Goal: Task Accomplishment & Management: Understand process/instructions

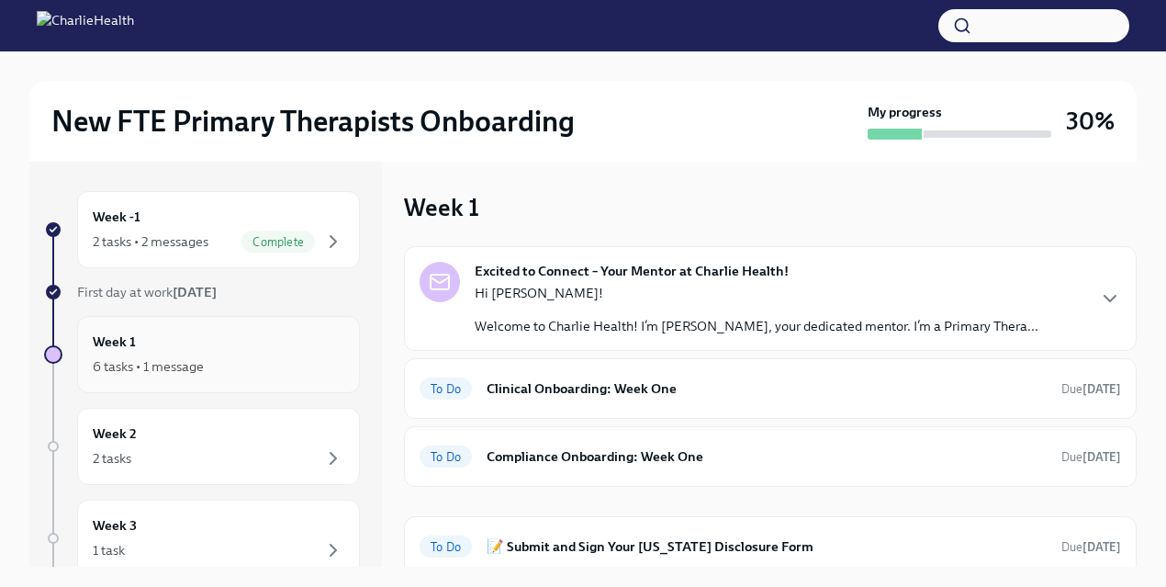
click at [322, 364] on icon "button" at bounding box center [333, 366] width 22 height 22
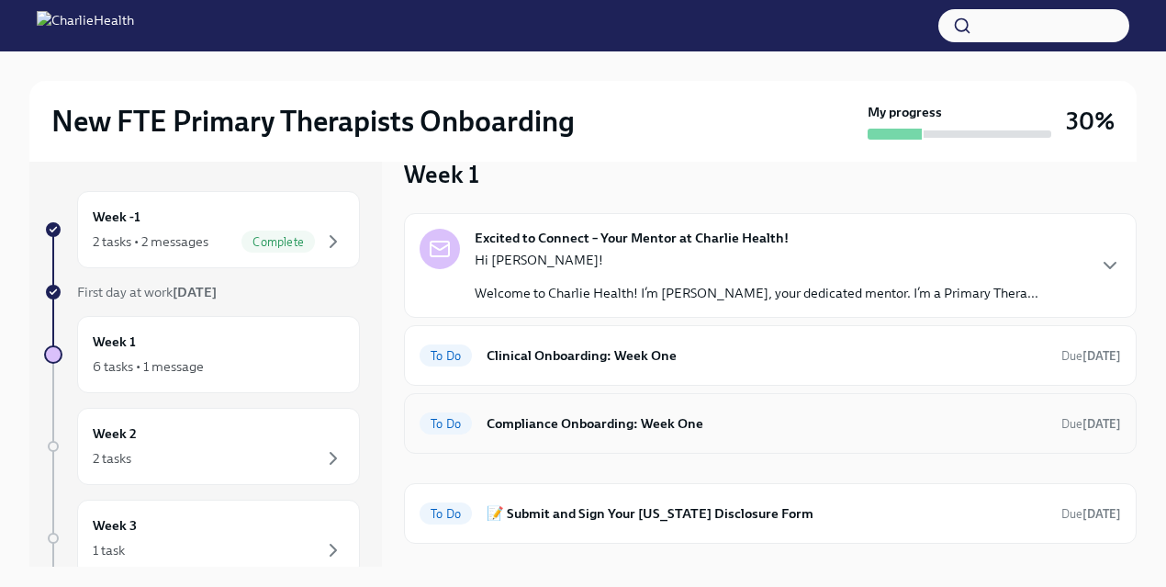
click at [507, 419] on h6 "Compliance Onboarding: Week One" at bounding box center [767, 423] width 560 height 20
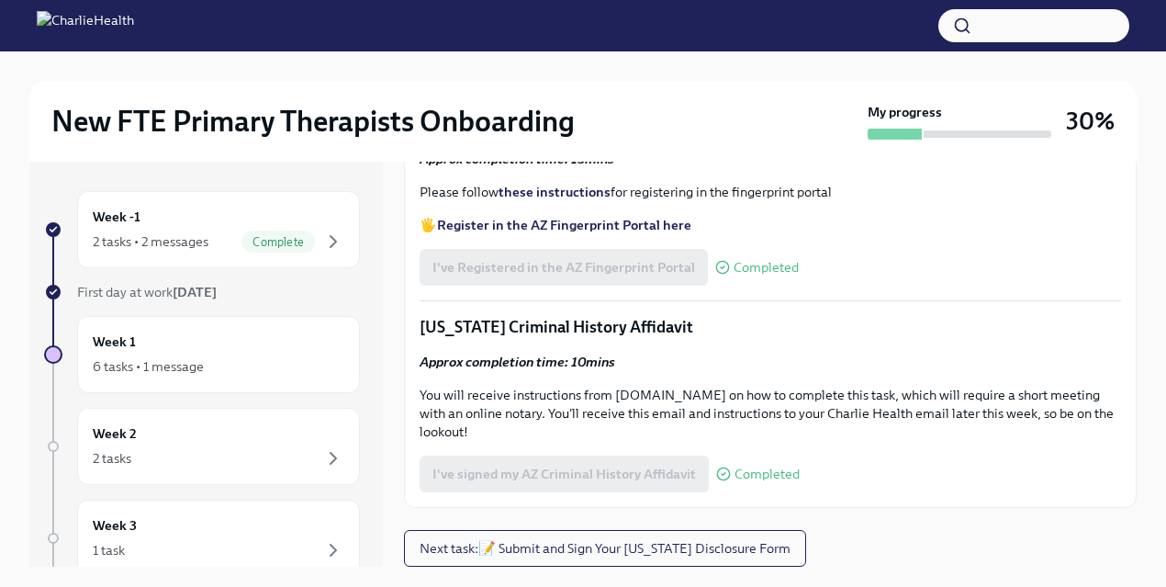
scroll to position [2438, 0]
click at [518, 545] on span "Next task : 📝 Submit and Sign Your [US_STATE] Disclosure Form" at bounding box center [605, 548] width 371 height 18
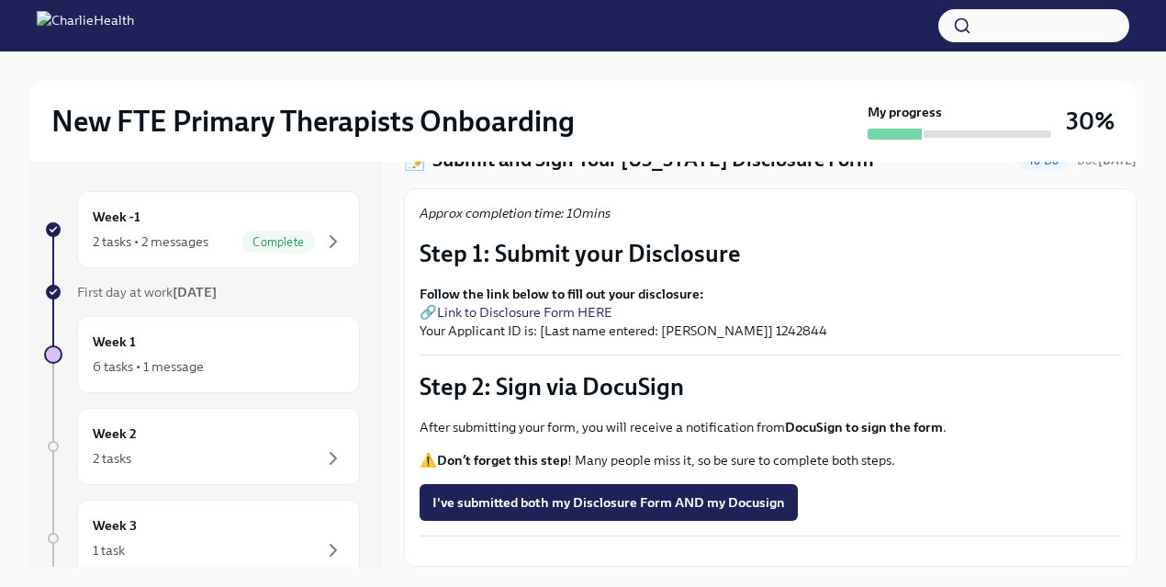
scroll to position [99, 0]
click at [564, 304] on link "Link to Disclosure Form HERE" at bounding box center [524, 312] width 175 height 17
drag, startPoint x: 749, startPoint y: 287, endPoint x: 799, endPoint y: 287, distance: 49.6
click at [799, 287] on p "Follow the link below to fill out your disclosure: 🔗 Link to Disclosure Form HE…" at bounding box center [771, 312] width 702 height 55
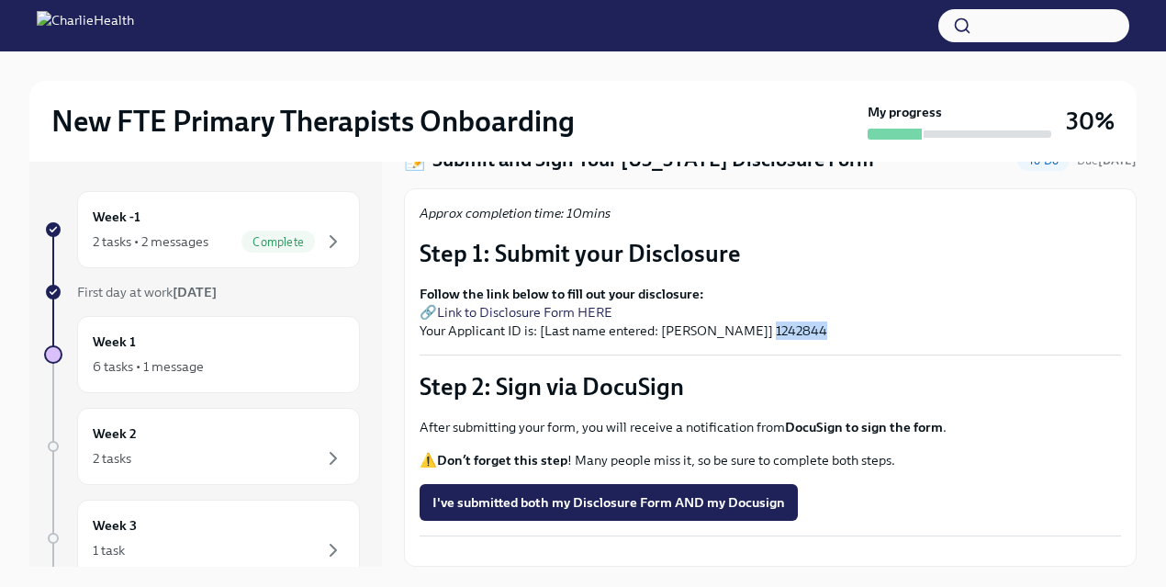
copy p "1242844"
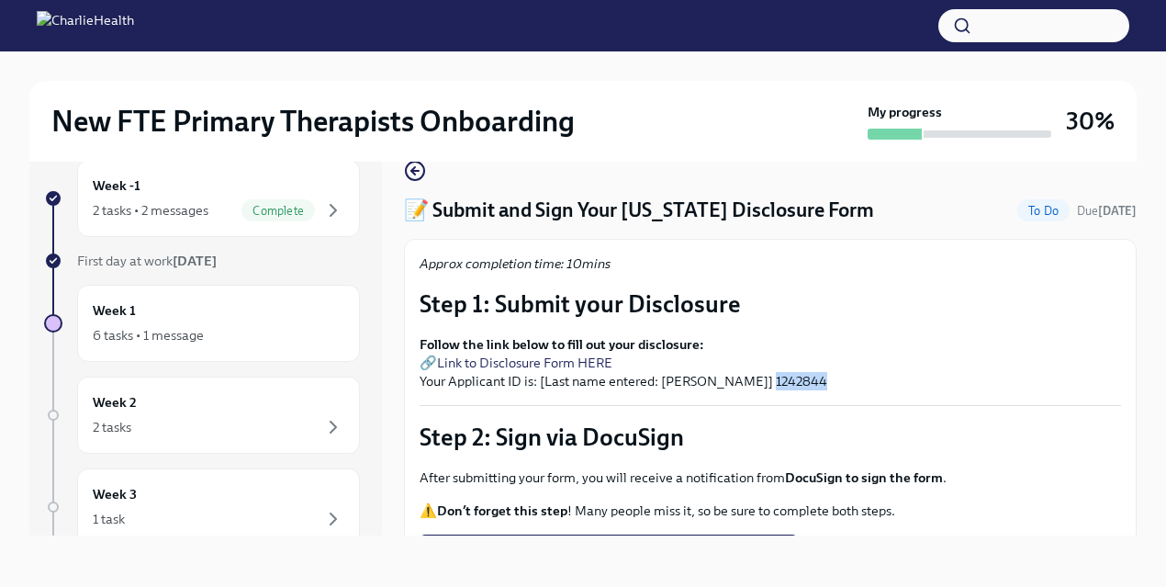
scroll to position [138, 0]
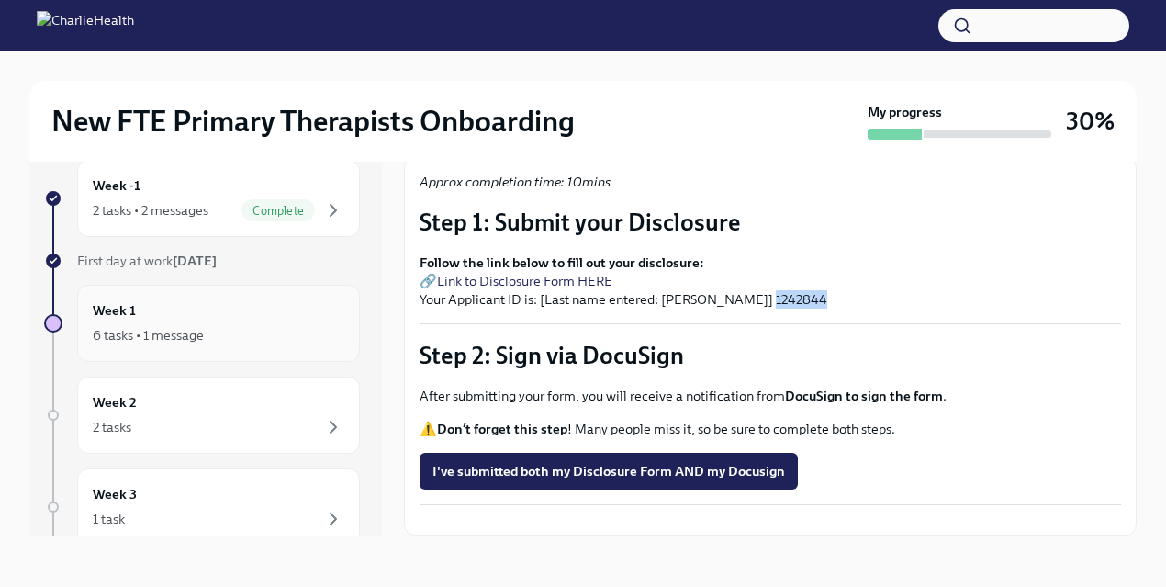
click at [281, 325] on div "6 tasks • 1 message" at bounding box center [219, 335] width 252 height 22
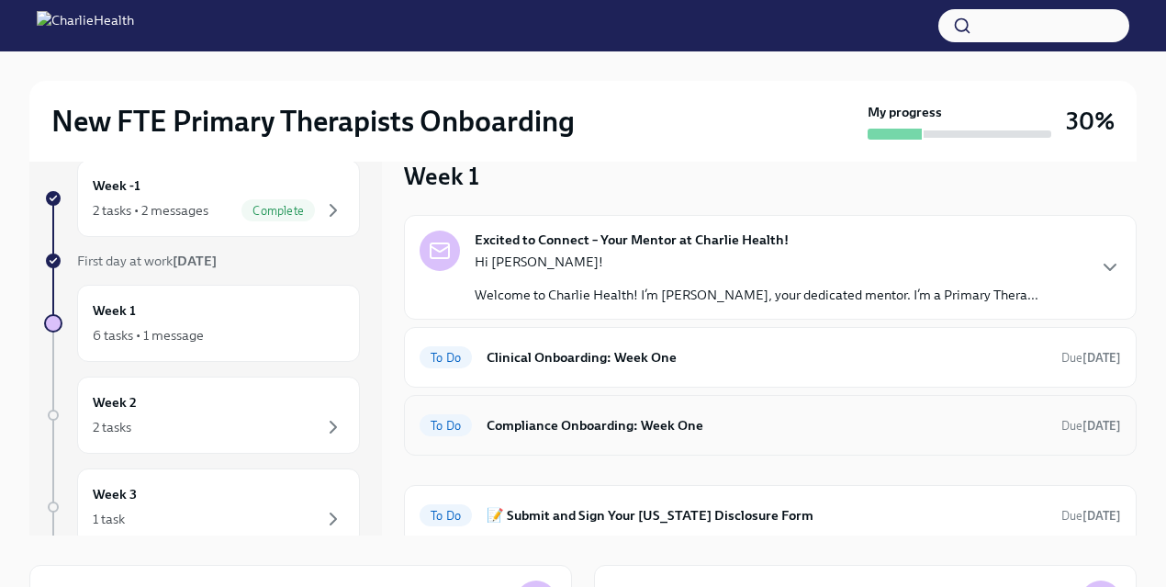
scroll to position [67, 0]
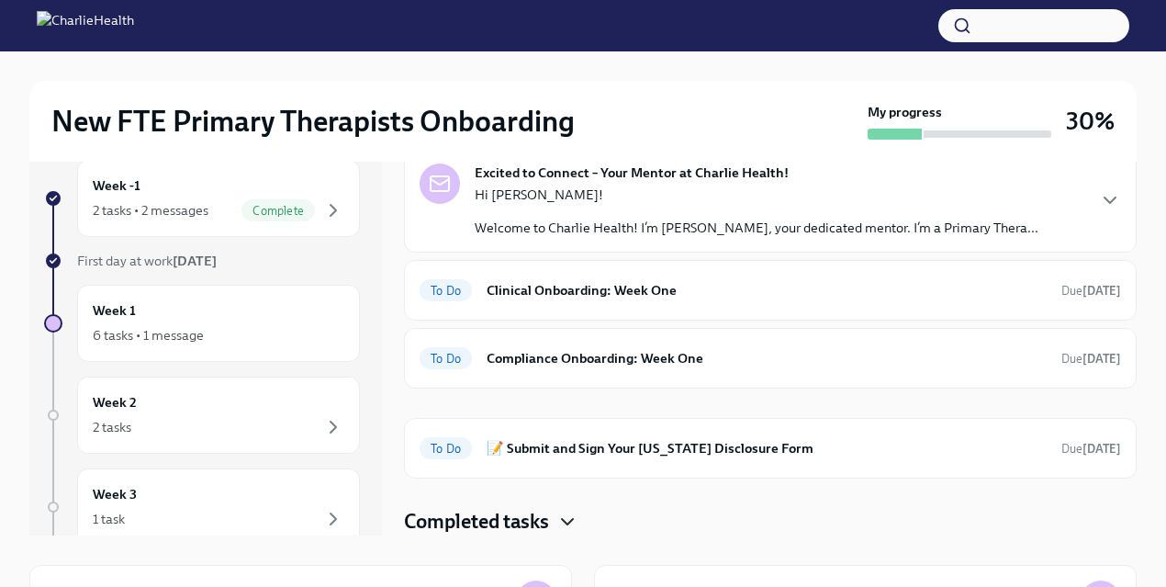
click at [562, 523] on icon "button" at bounding box center [568, 522] width 22 height 22
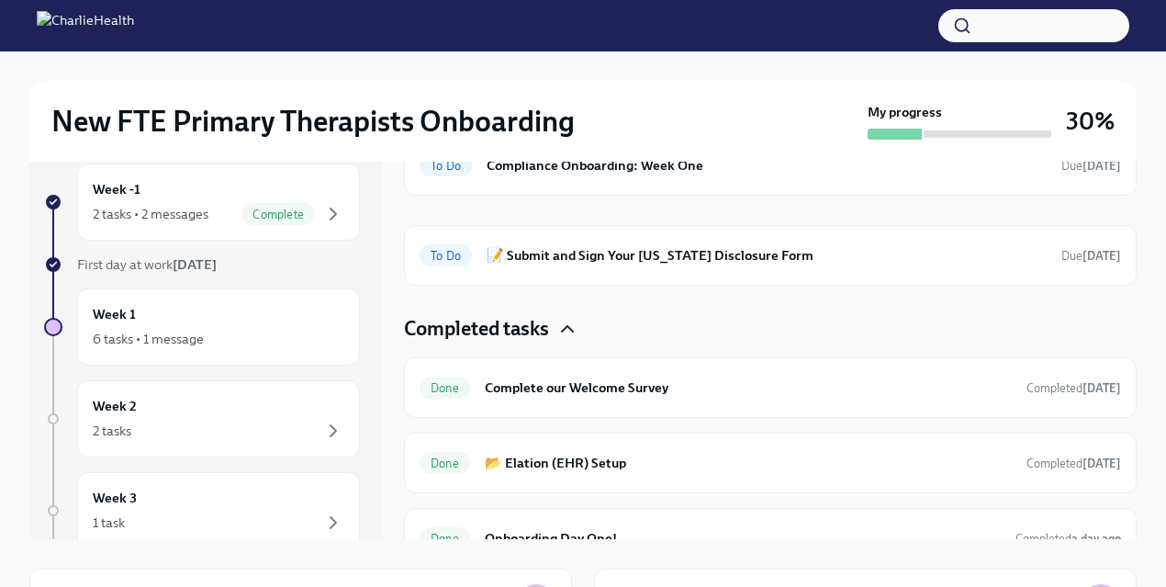
scroll to position [262, 0]
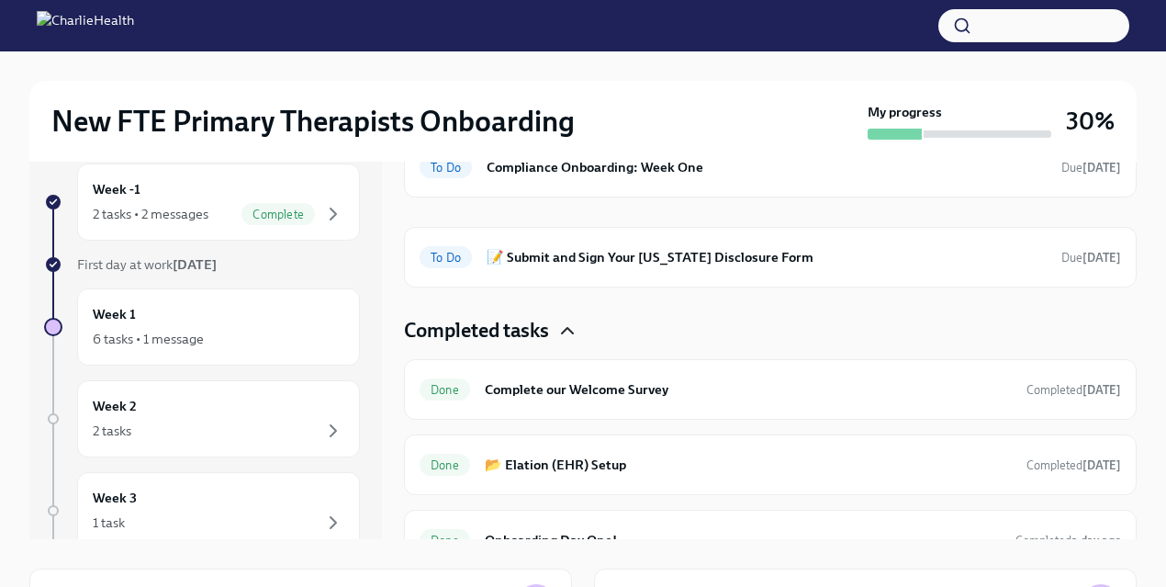
click at [556, 334] on div "Completed tasks" at bounding box center [770, 331] width 733 height 28
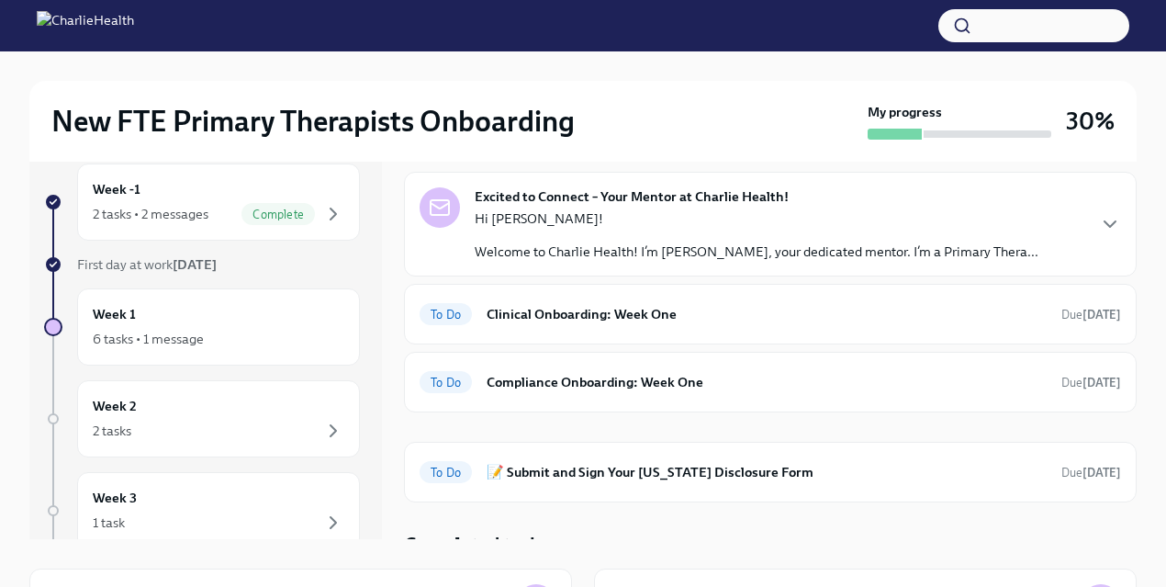
scroll to position [44, 0]
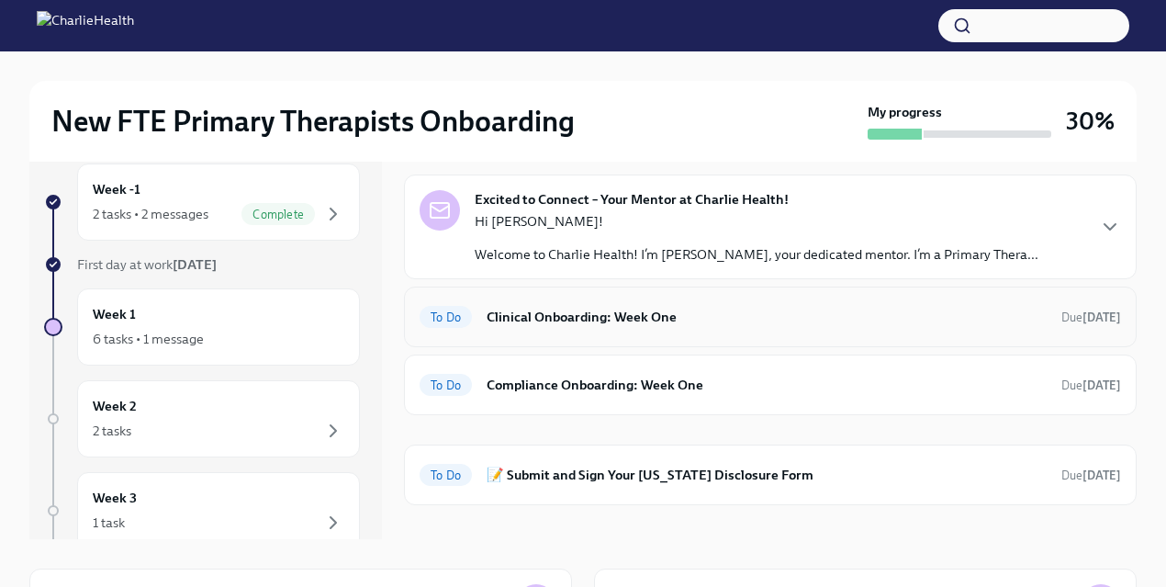
click at [565, 328] on div "To Do Clinical Onboarding: Week One Due [DATE]" at bounding box center [771, 316] width 702 height 29
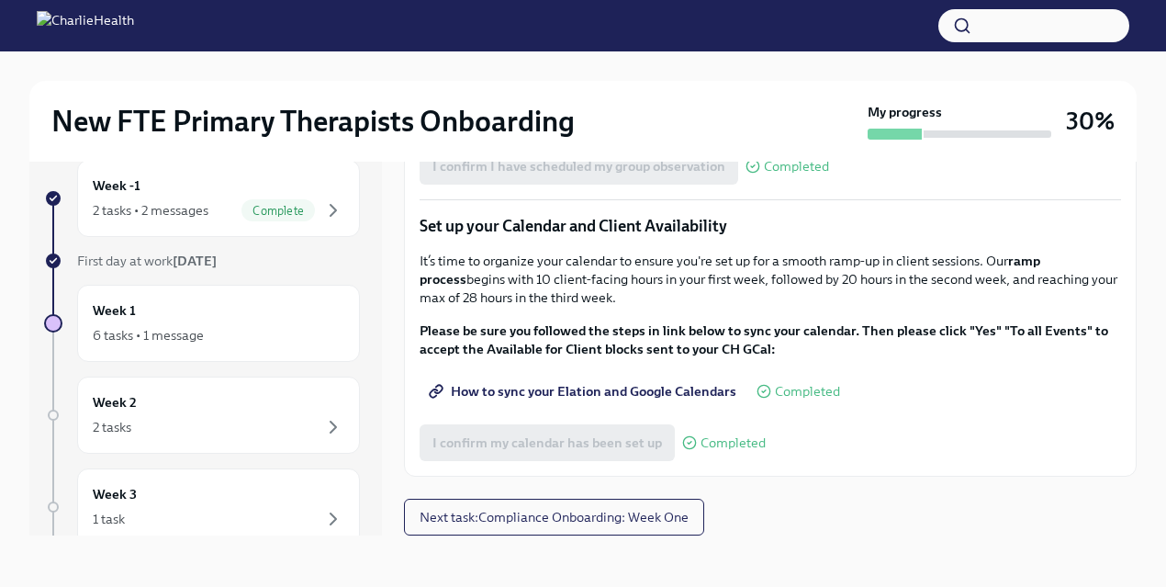
scroll to position [2662, 0]
click at [512, 512] on span "Next task : Compliance Onboarding: Week One" at bounding box center [554, 517] width 269 height 18
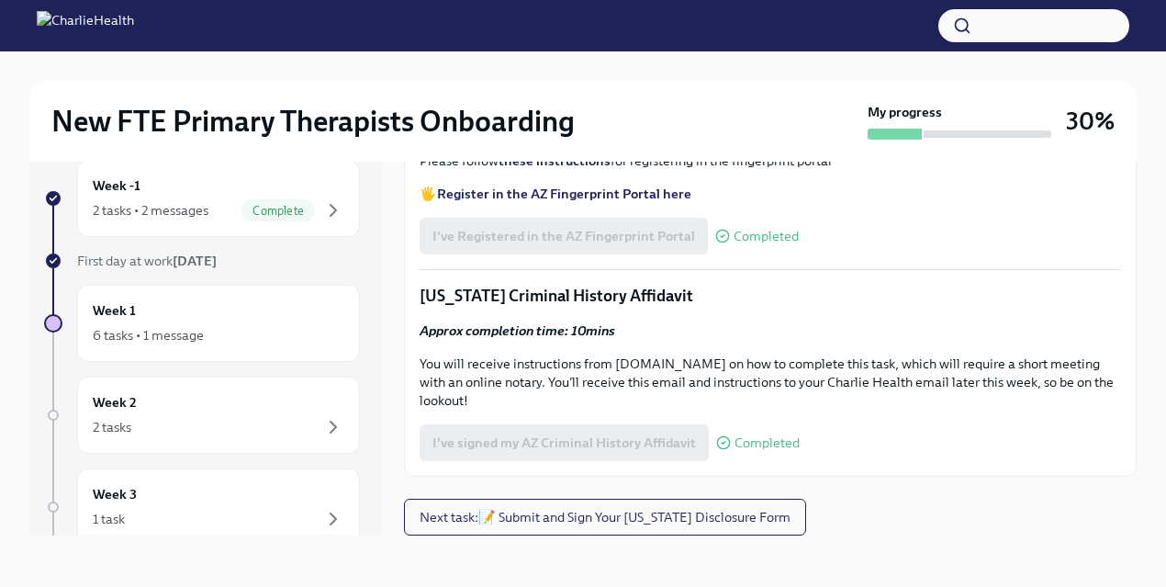
scroll to position [2438, 0]
click at [510, 521] on span "Next task : 📝 Submit and Sign Your [US_STATE] Disclosure Form" at bounding box center [605, 517] width 371 height 18
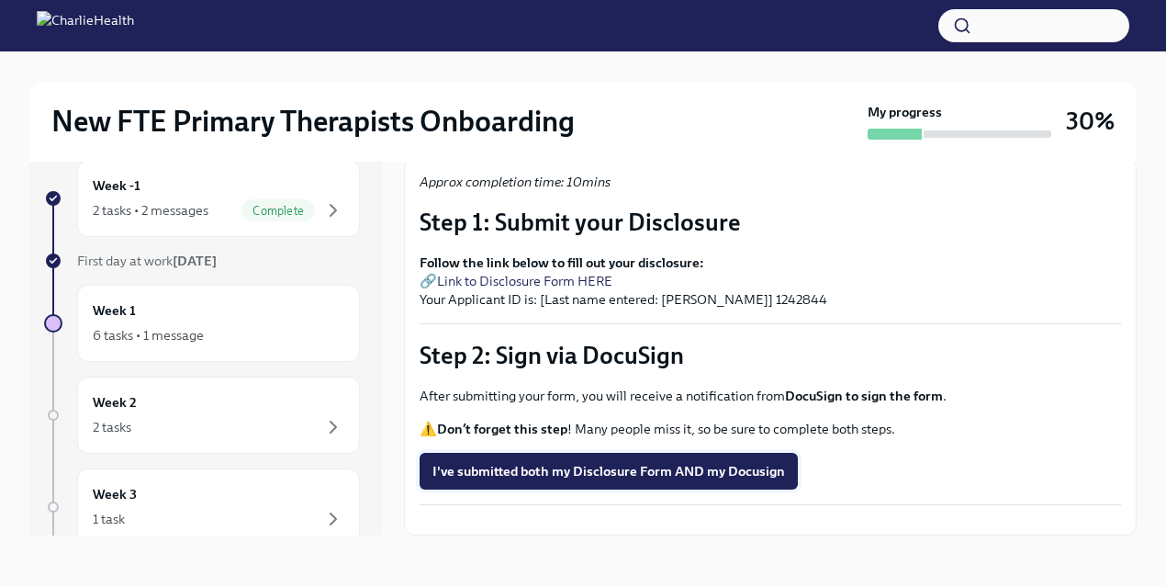
scroll to position [138, 0]
